Goal: Task Accomplishment & Management: Manage account settings

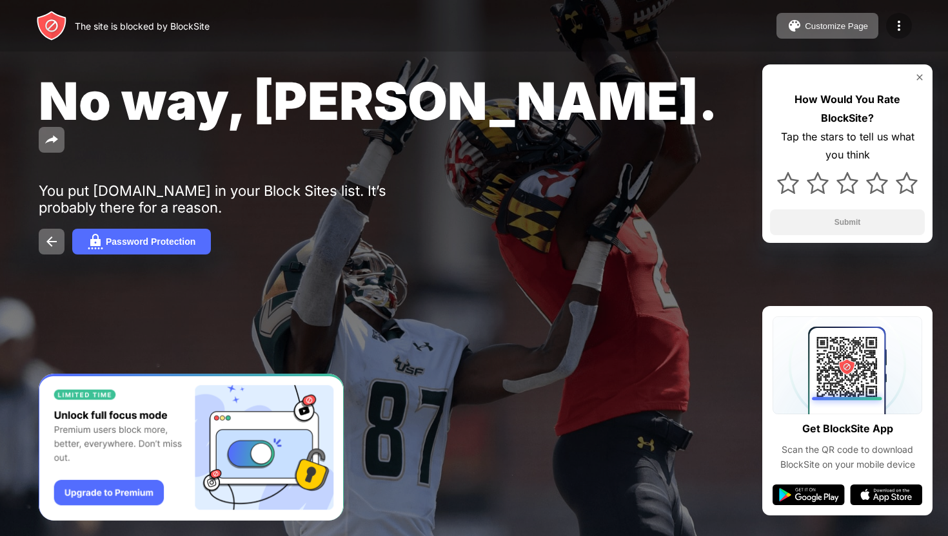
click at [905, 19] on img at bounding box center [898, 25] width 15 height 15
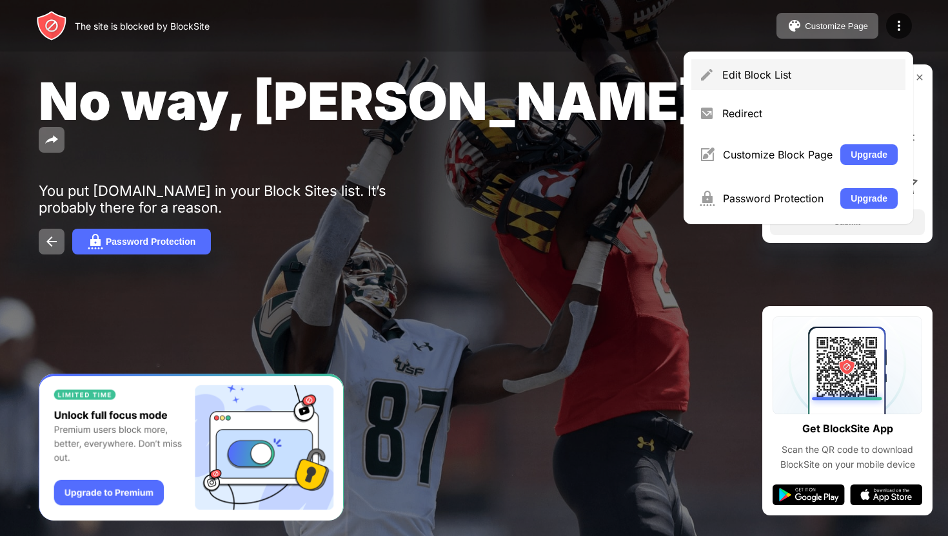
click at [780, 77] on div "Edit Block List" at bounding box center [809, 74] width 175 height 13
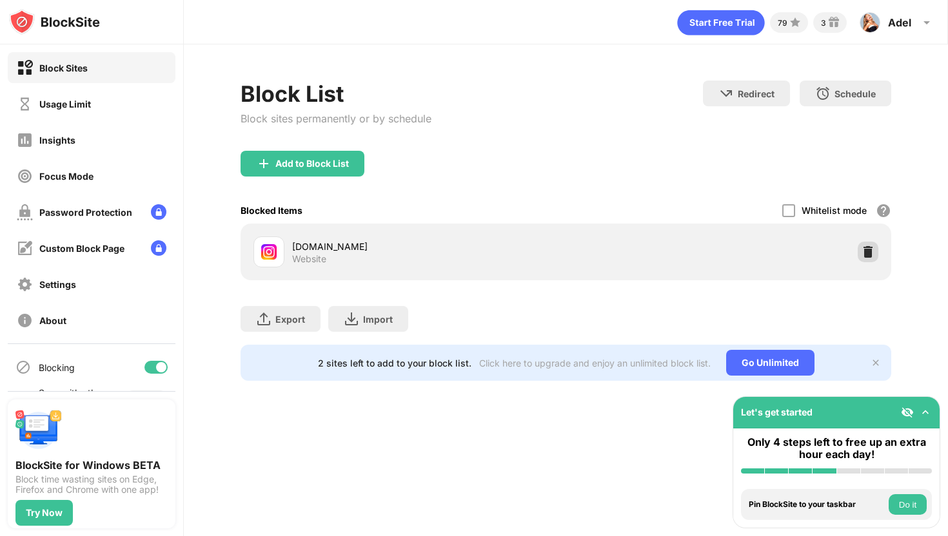
click at [868, 242] on div at bounding box center [867, 252] width 21 height 21
